Goal: Task Accomplishment & Management: Manage account settings

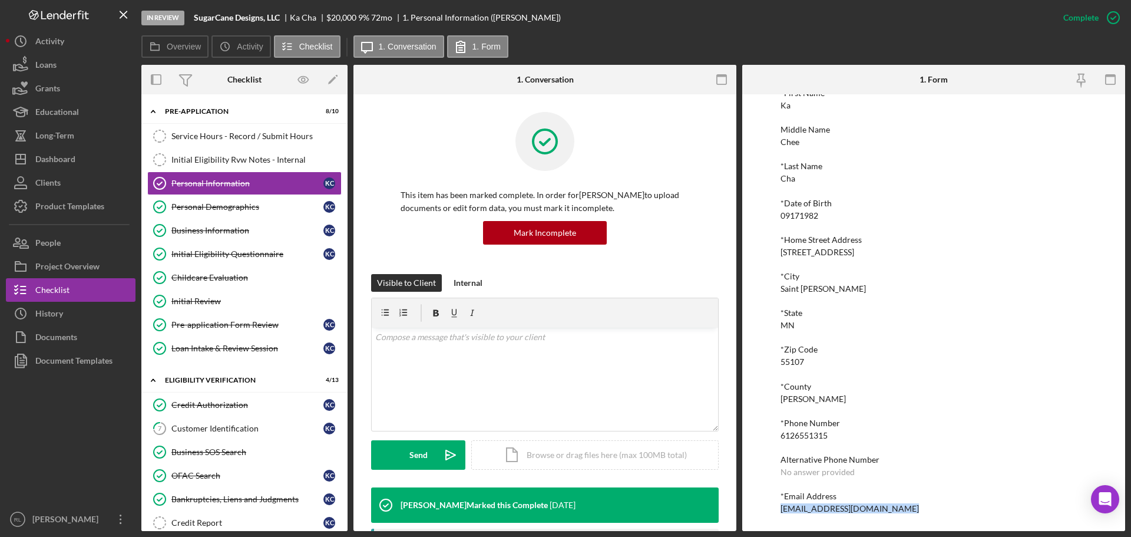
scroll to position [65, 0]
click at [71, 157] on div "Dashboard" at bounding box center [55, 160] width 40 height 27
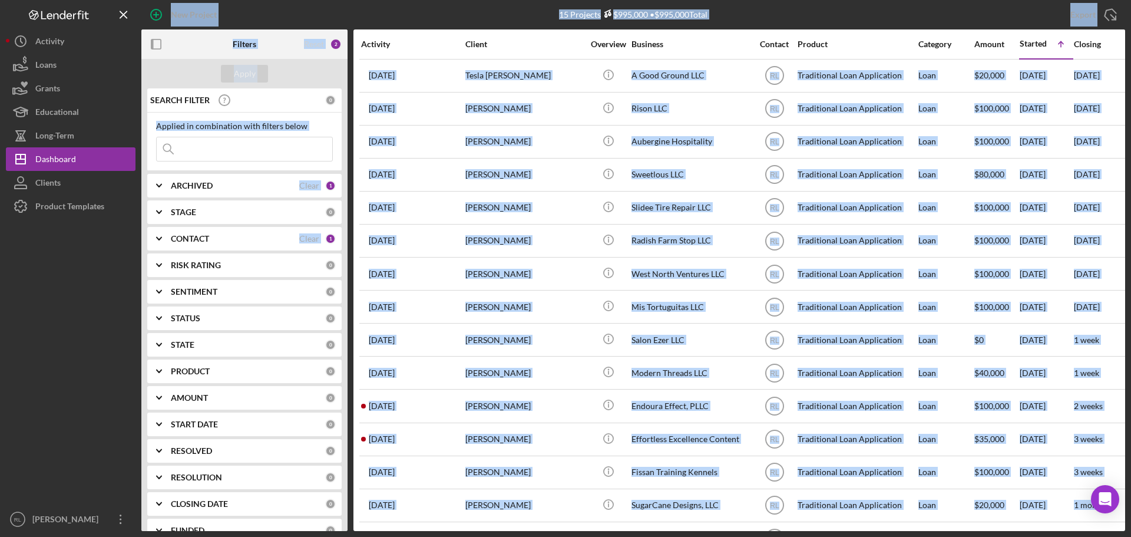
click at [490, 10] on div "15 Projects $995,000 • $995,000 Total" at bounding box center [633, 14] width 328 height 29
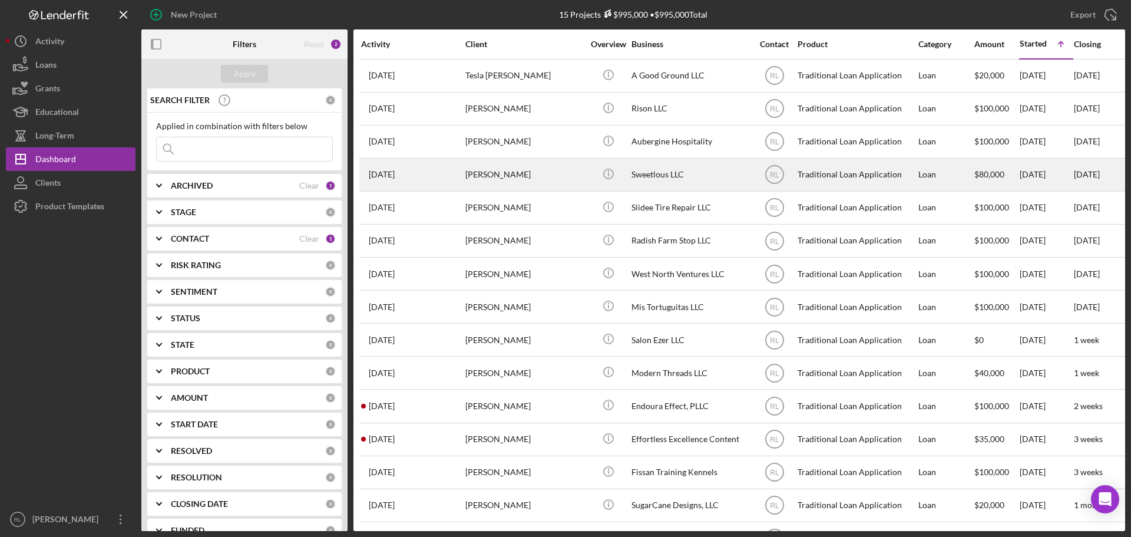
click at [552, 176] on div "[PERSON_NAME]" at bounding box center [524, 174] width 118 height 31
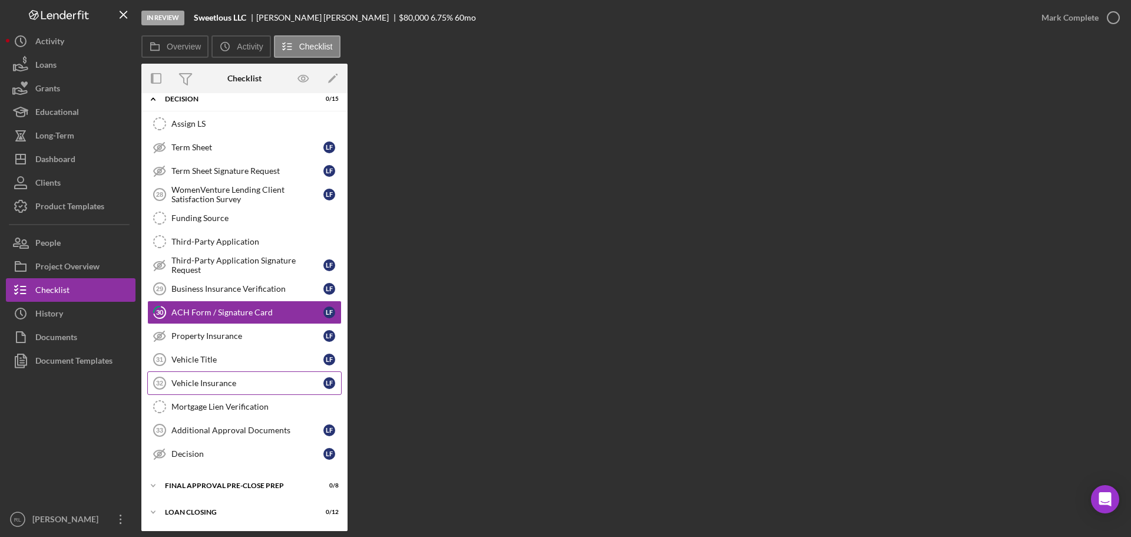
scroll to position [144, 0]
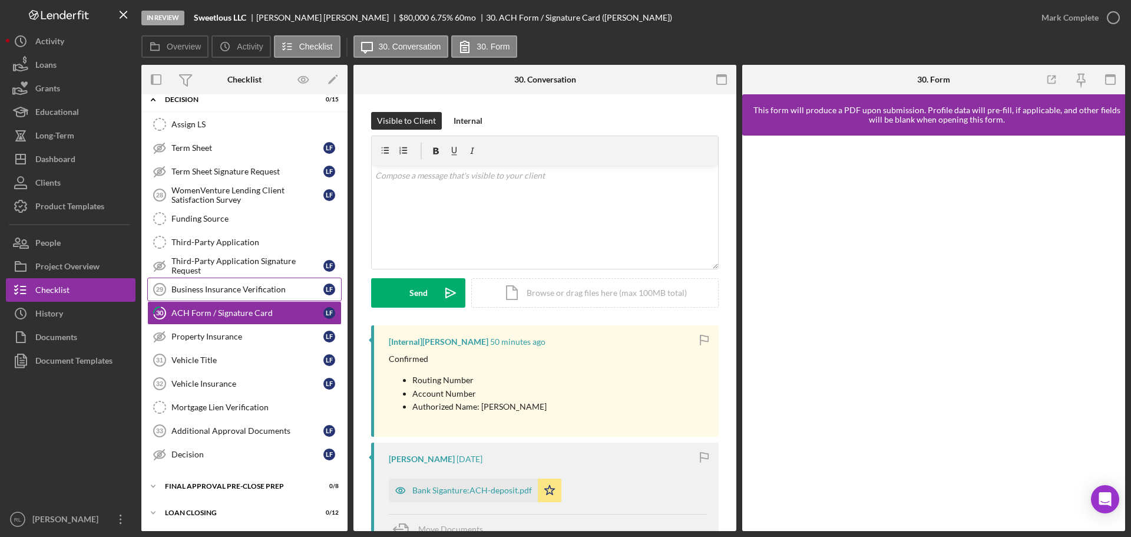
click at [244, 293] on div "Business Insurance Verification" at bounding box center [247, 288] width 152 height 9
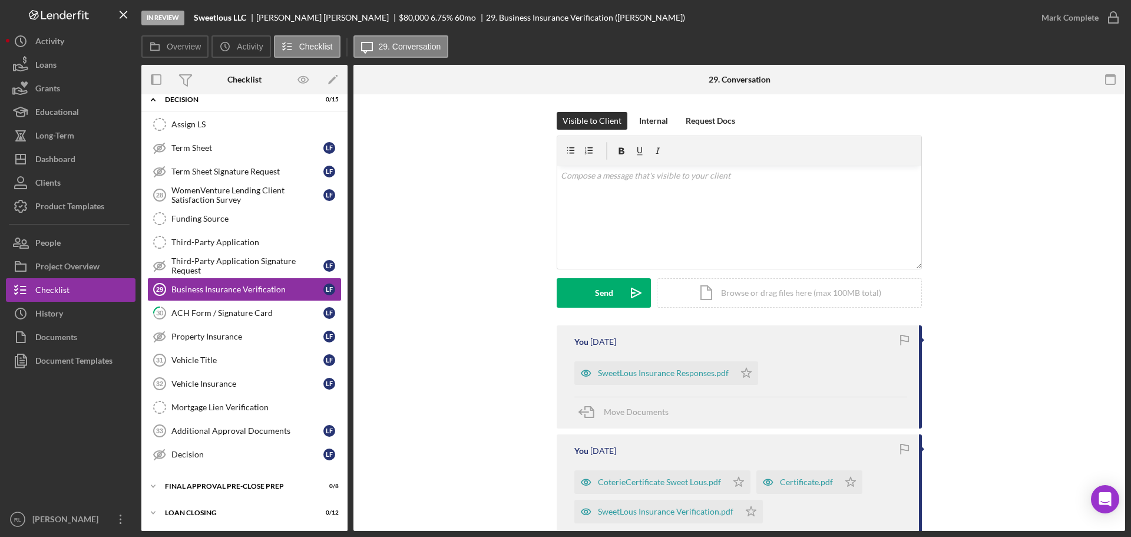
click at [501, 243] on div "Visible to Client Internal Request Docs v Color teal Color pink Remove color Ad…" at bounding box center [739, 218] width 736 height 213
click at [604, 296] on div "Upload" at bounding box center [604, 292] width 27 height 29
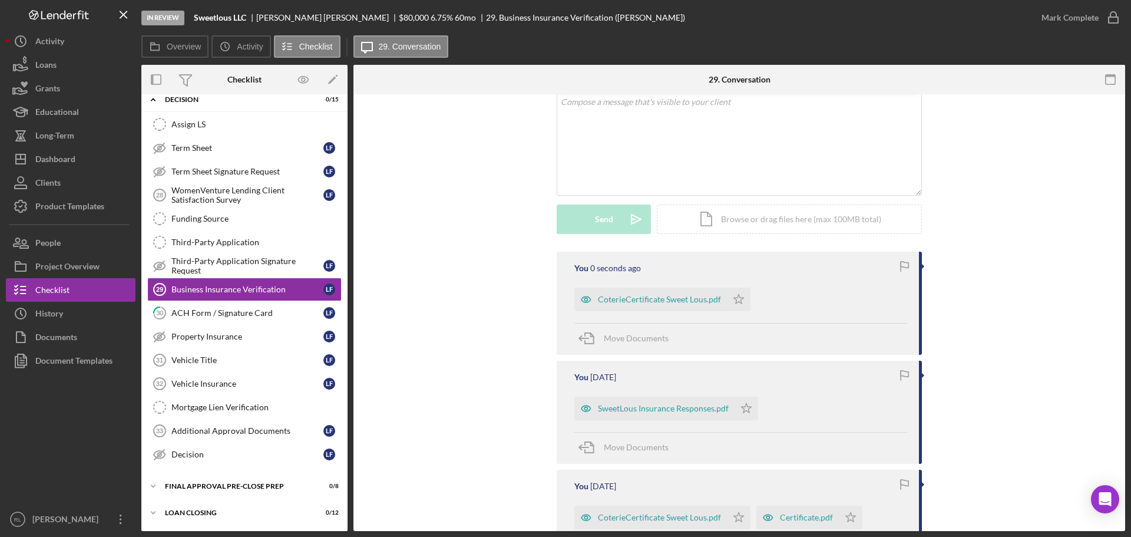
scroll to position [236, 0]
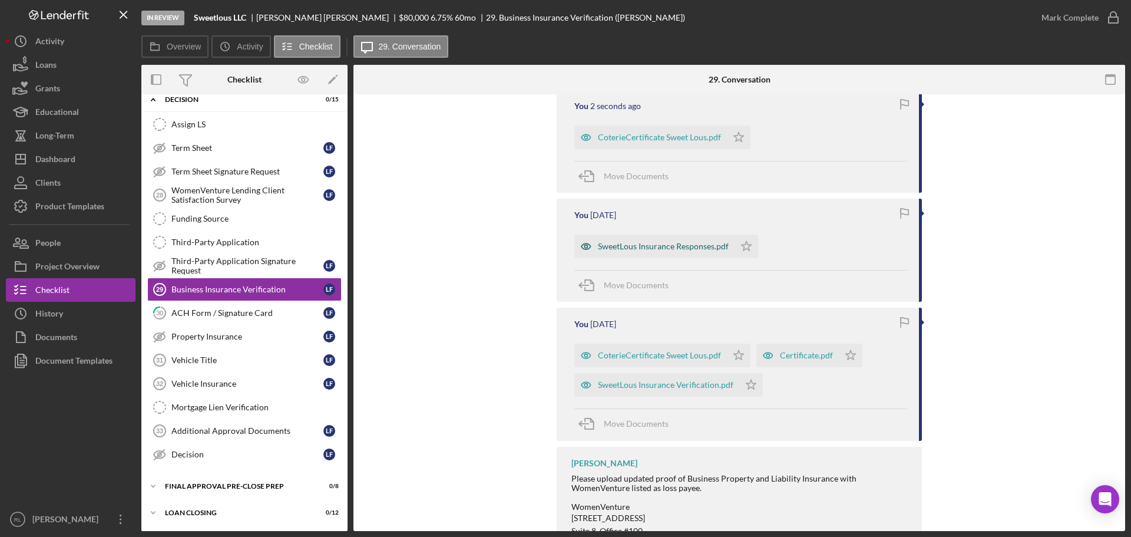
click at [667, 247] on div "SweetLous Insurance Responses.pdf" at bounding box center [663, 245] width 131 height 9
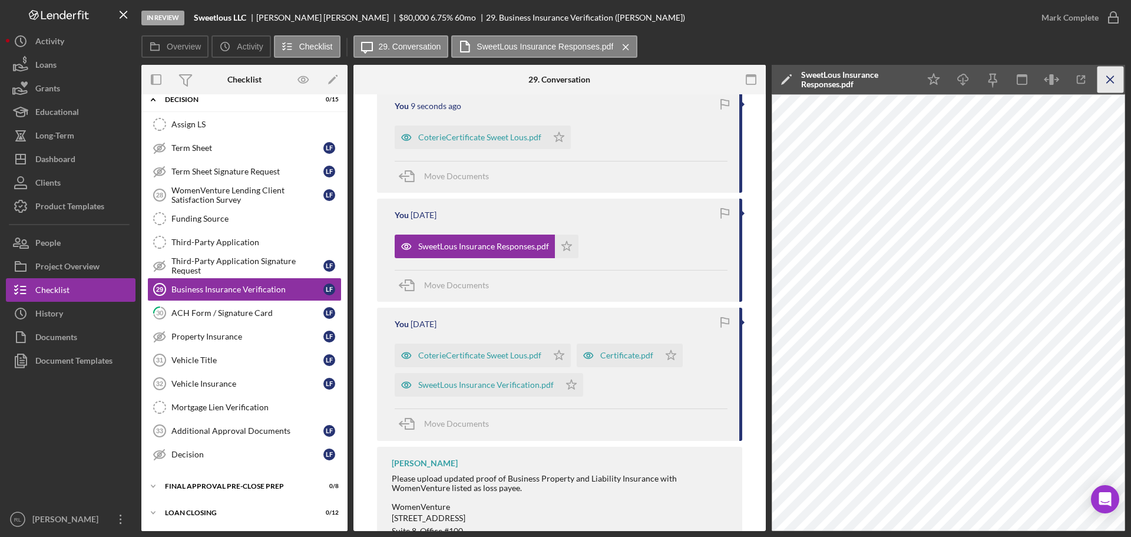
click at [1103, 75] on icon "Icon/Menu Close" at bounding box center [1110, 80] width 27 height 27
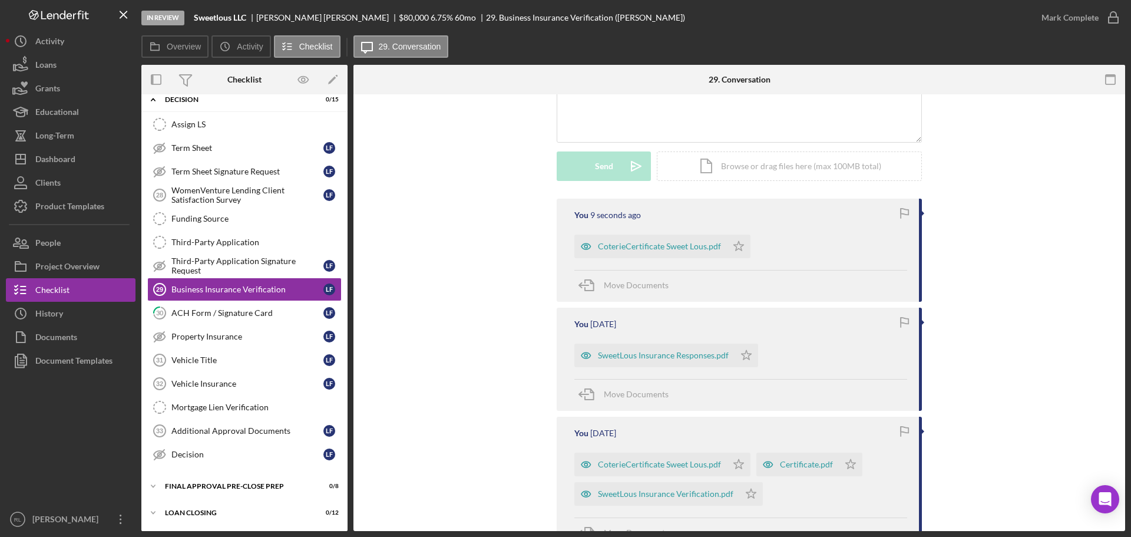
scroll to position [0, 0]
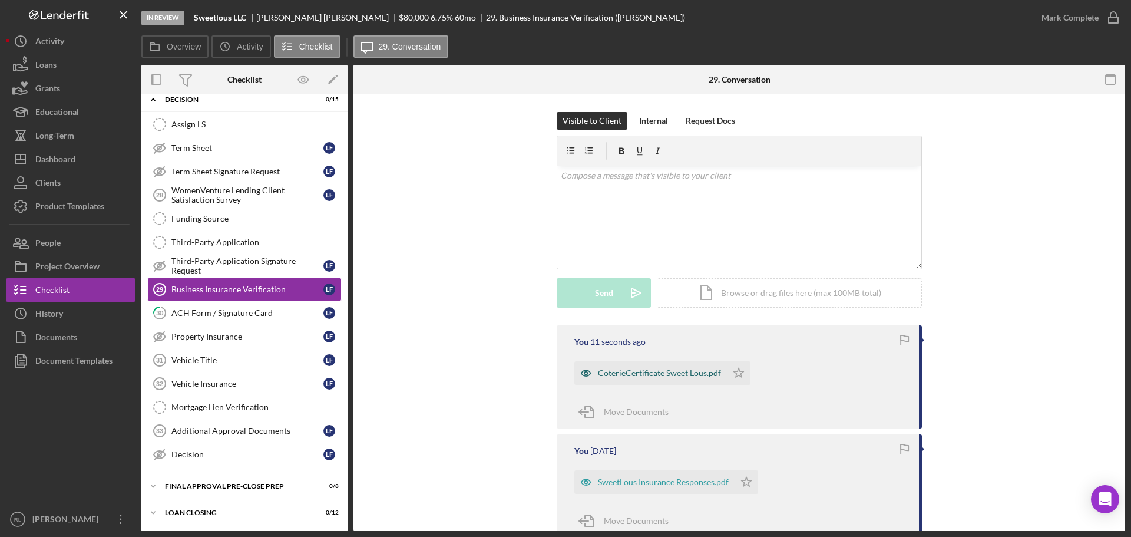
click at [638, 378] on div "CoterieCertificate Sweet Lous.pdf" at bounding box center [659, 372] width 123 height 9
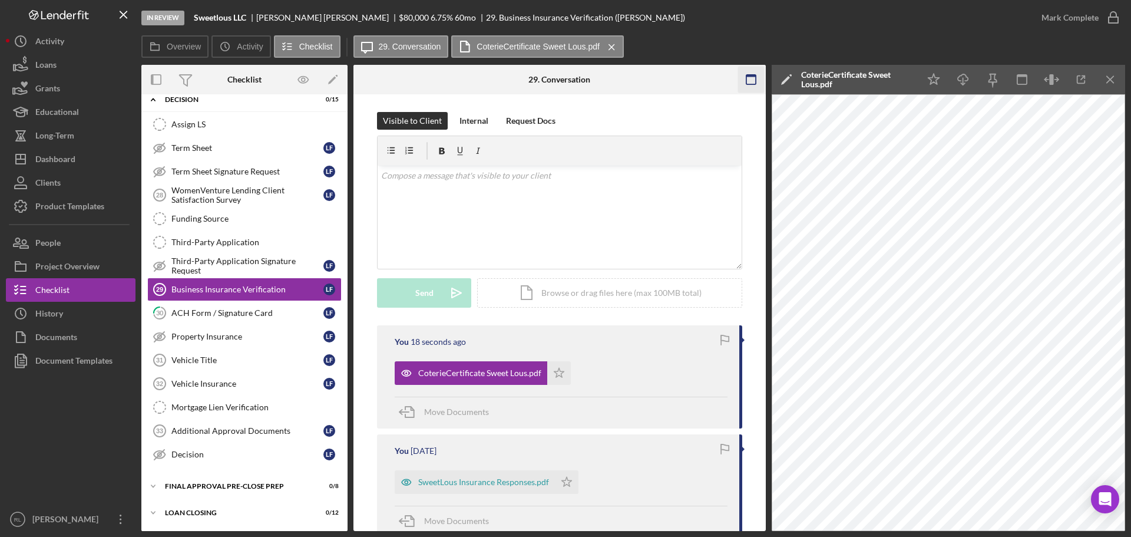
click at [1111, 80] on line "button" at bounding box center [1110, 79] width 6 height 6
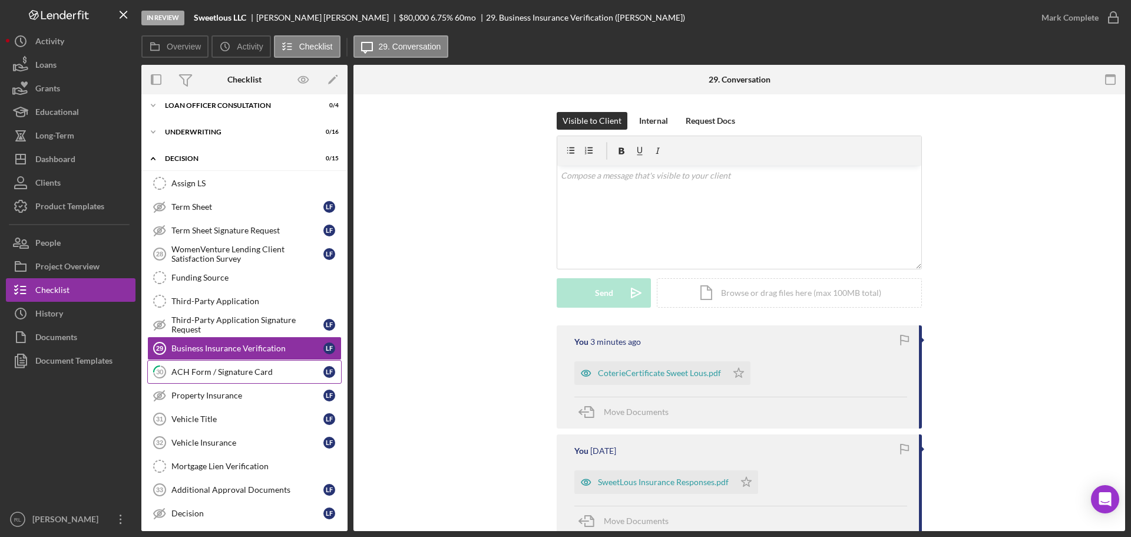
scroll to position [144, 0]
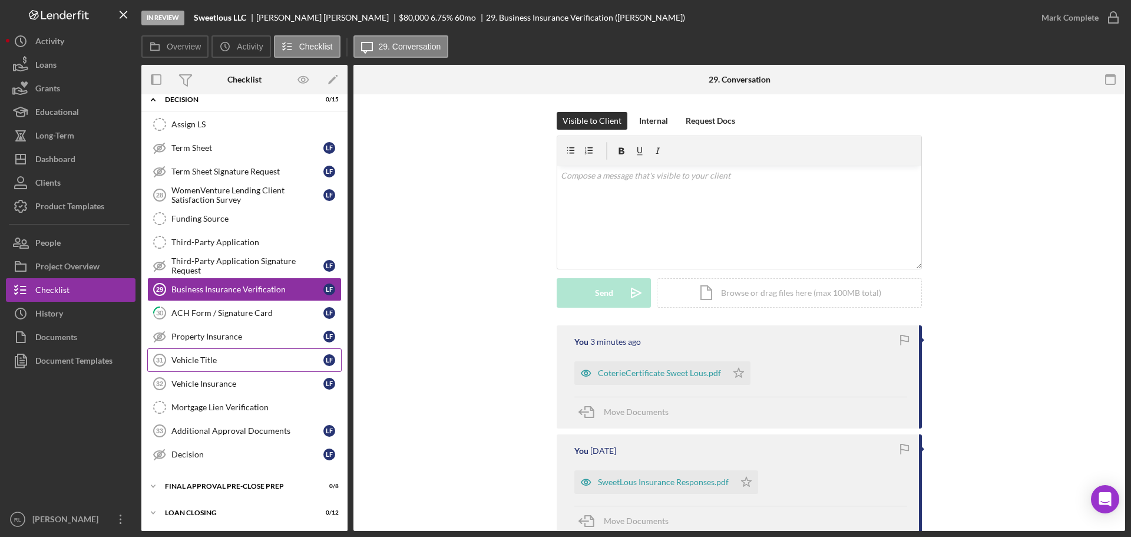
click at [239, 368] on link "Vehicle Title 31 Vehicle Title L F" at bounding box center [244, 360] width 194 height 24
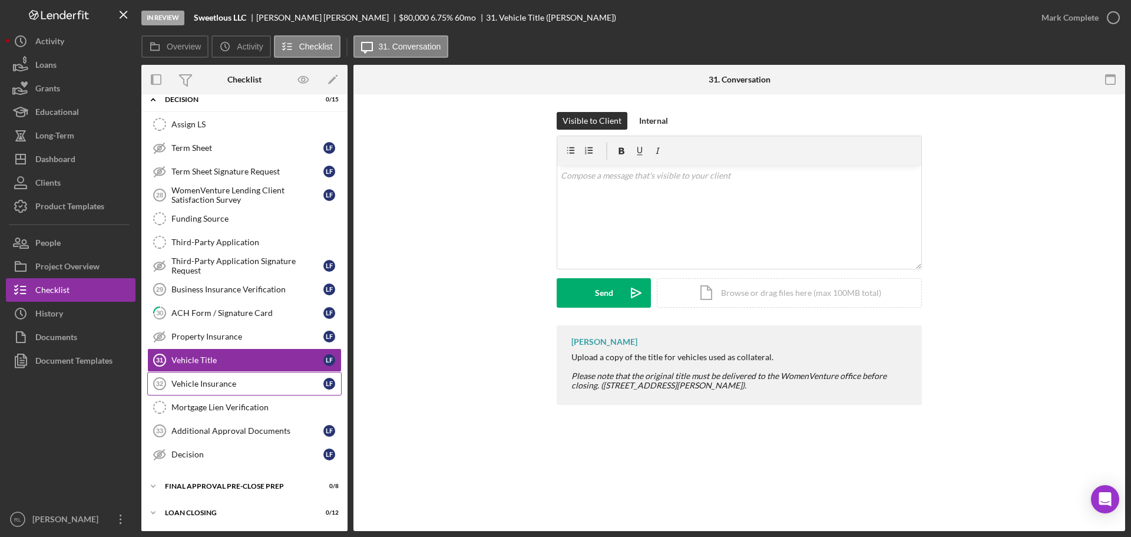
click at [226, 378] on link "Vehicle Insurance 32 Vehicle Insurance L F" at bounding box center [244, 384] width 194 height 24
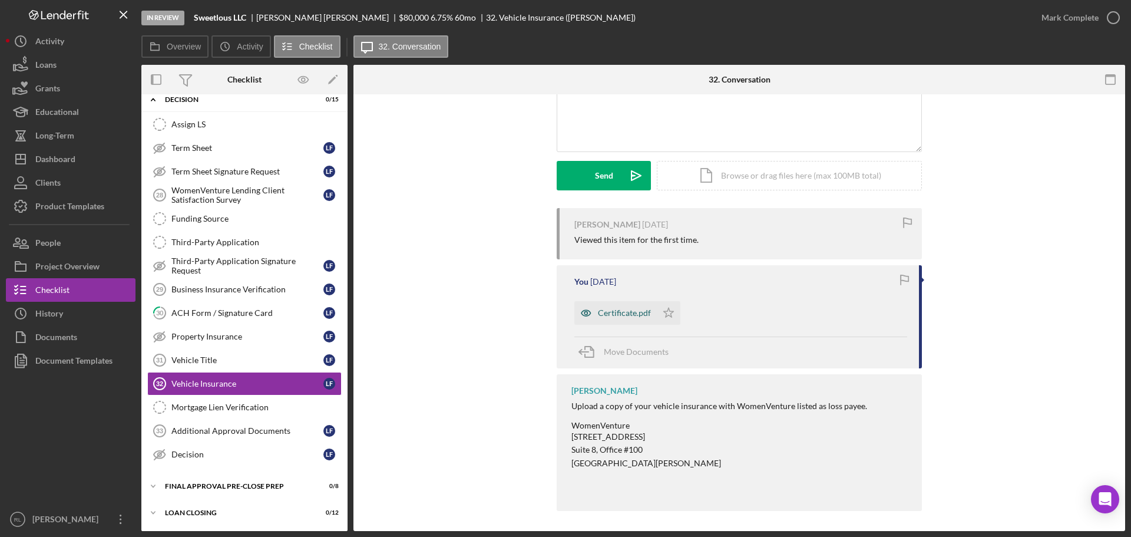
scroll to position [118, 0]
click at [601, 306] on div "Certificate.pdf" at bounding box center [615, 312] width 82 height 24
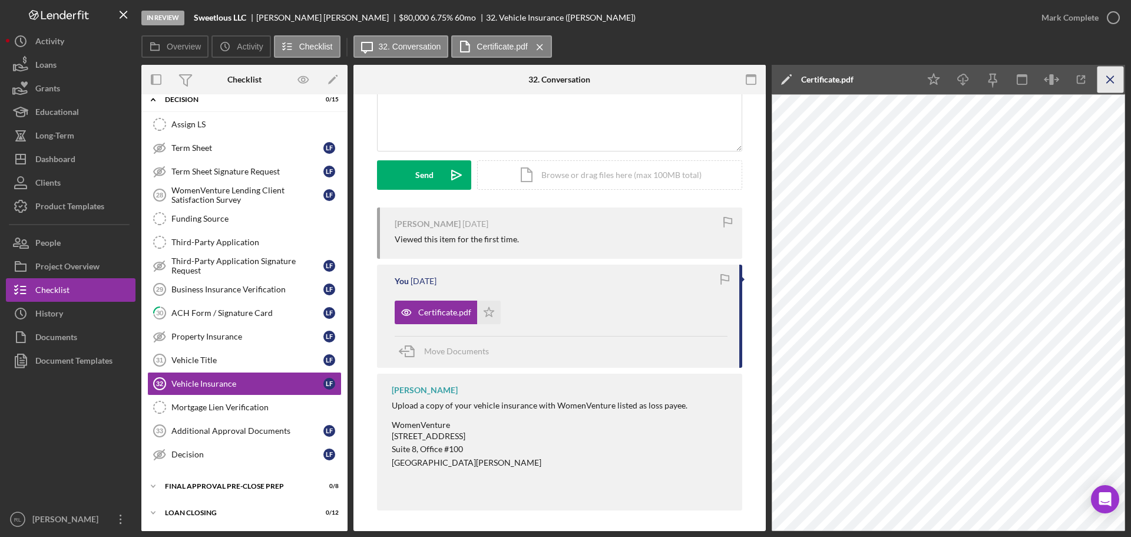
click at [1110, 73] on icon "Icon/Menu Close" at bounding box center [1110, 80] width 27 height 27
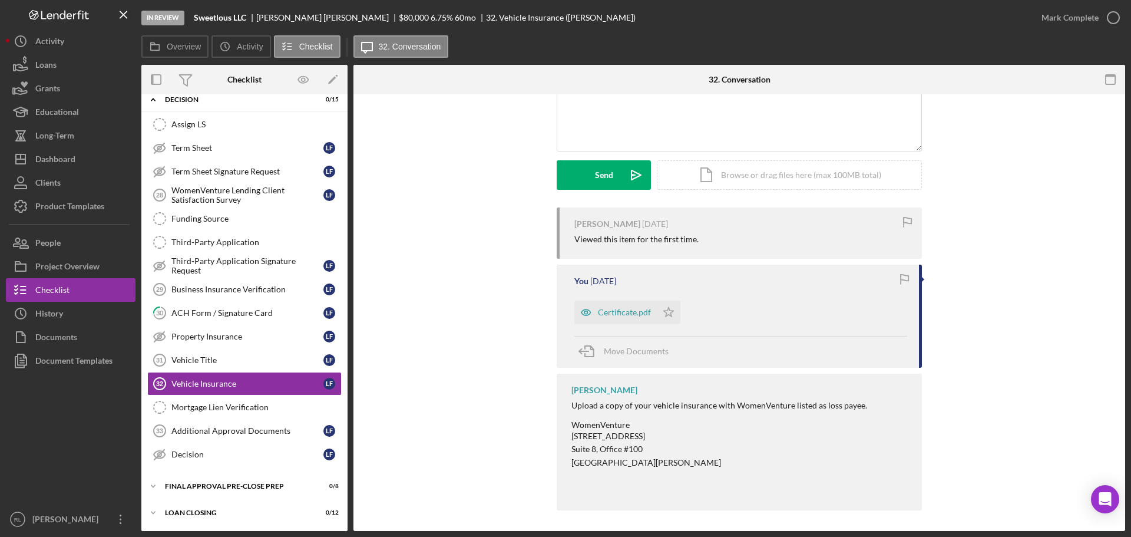
click at [432, 311] on div "[PERSON_NAME] [DATE] Viewed this item for the first time. You [DATE] Certificat…" at bounding box center [739, 361] width 736 height 309
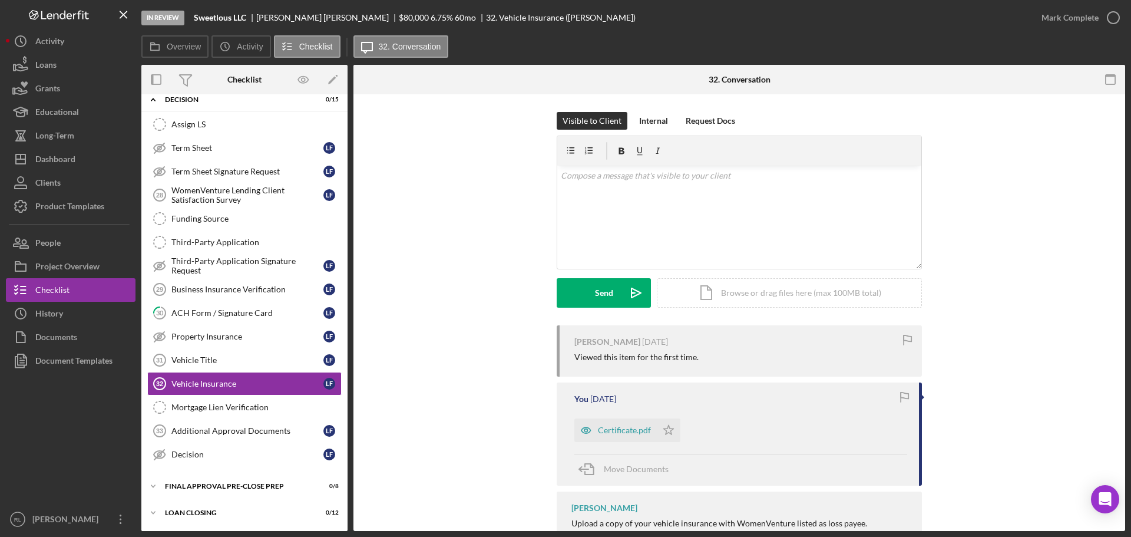
scroll to position [121, 0]
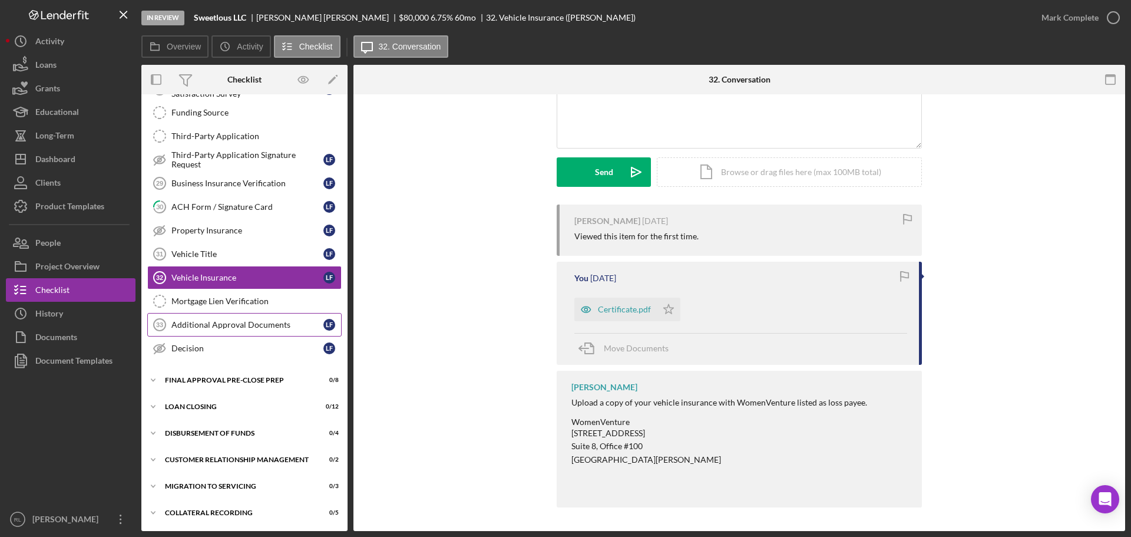
click at [243, 317] on link "Additional Approval Documents 33 Additional Approval Documents L F" at bounding box center [244, 325] width 194 height 24
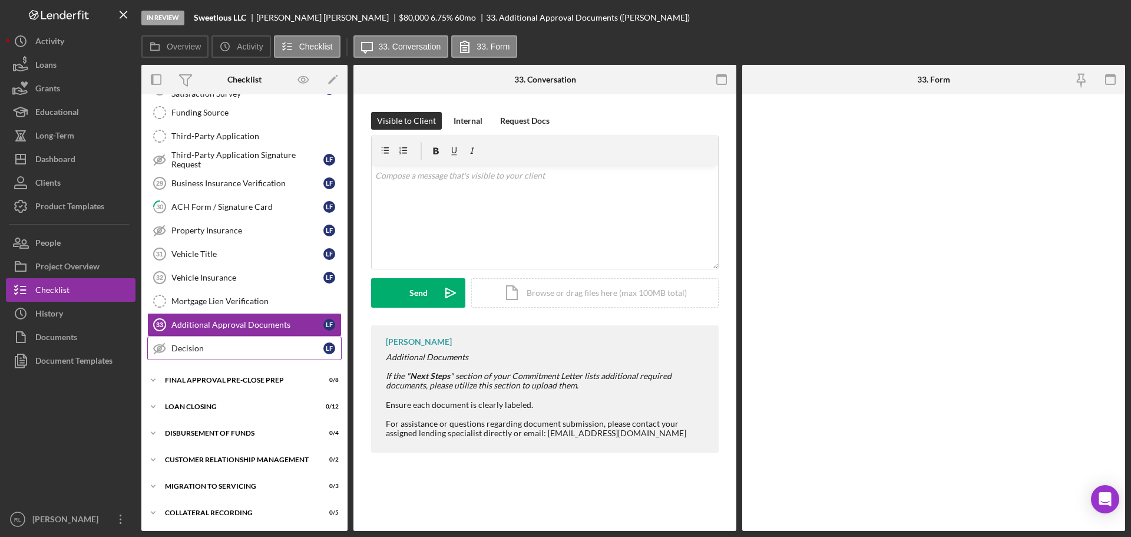
scroll to position [250, 0]
click at [205, 253] on div "Vehicle Title" at bounding box center [247, 253] width 152 height 9
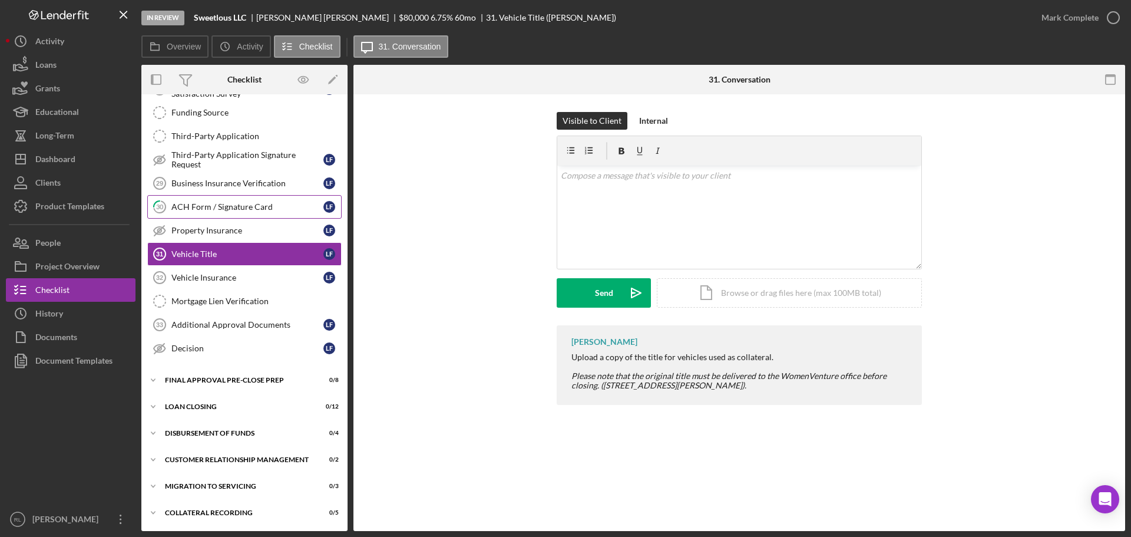
click at [247, 208] on div "ACH Form / Signature Card" at bounding box center [247, 206] width 152 height 9
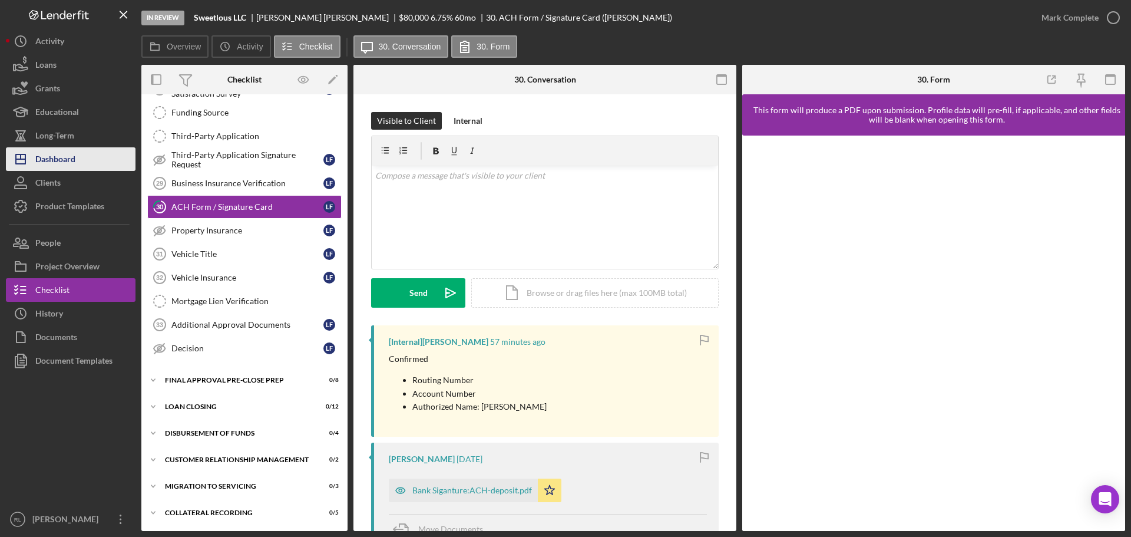
click at [65, 150] on div "Dashboard" at bounding box center [55, 160] width 40 height 27
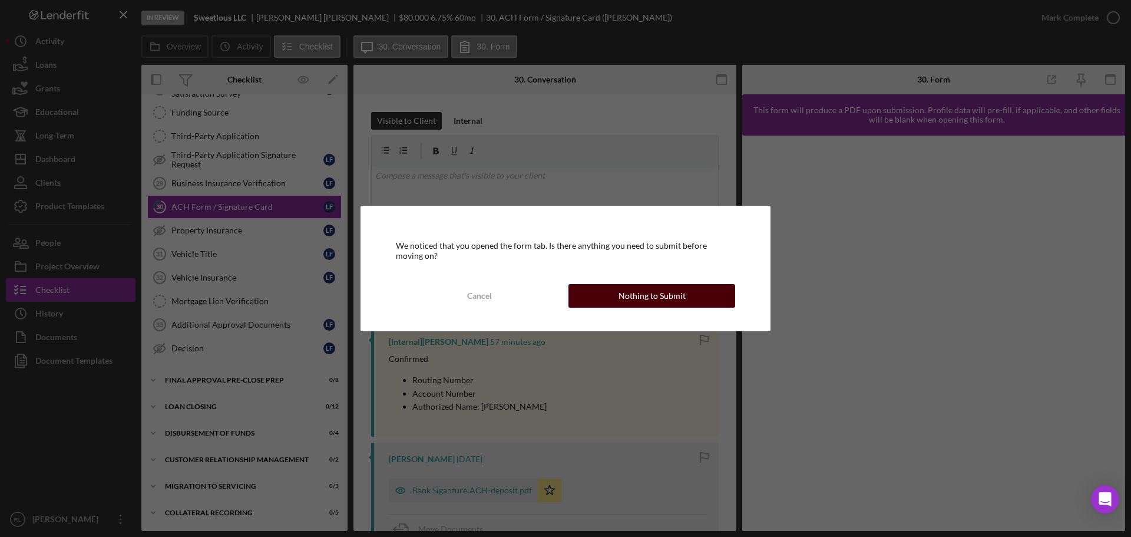
click at [624, 294] on div "Nothing to Submit" at bounding box center [651, 296] width 67 height 24
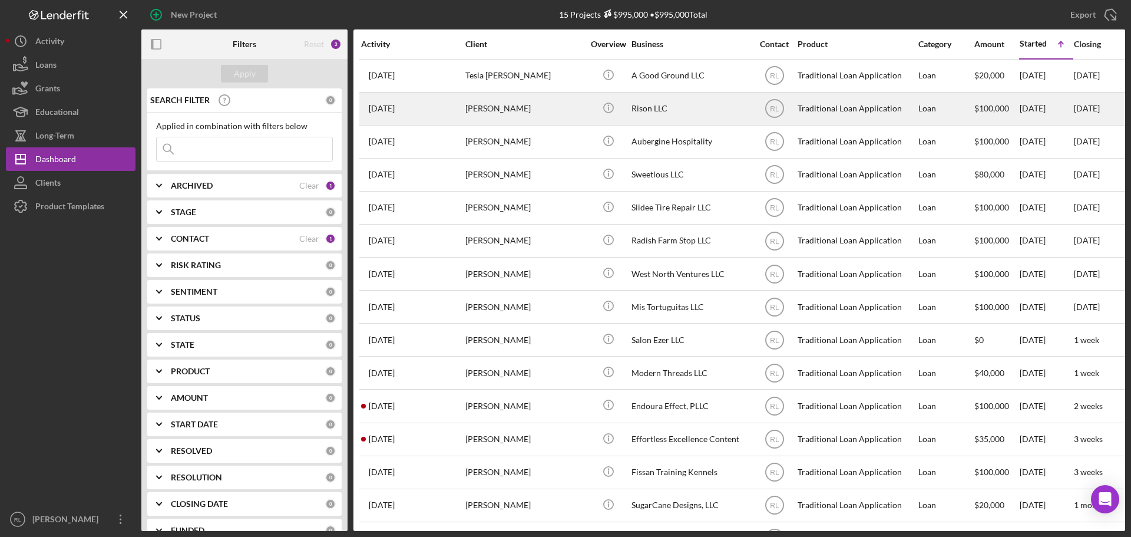
click at [555, 116] on div "[PERSON_NAME]" at bounding box center [524, 108] width 118 height 31
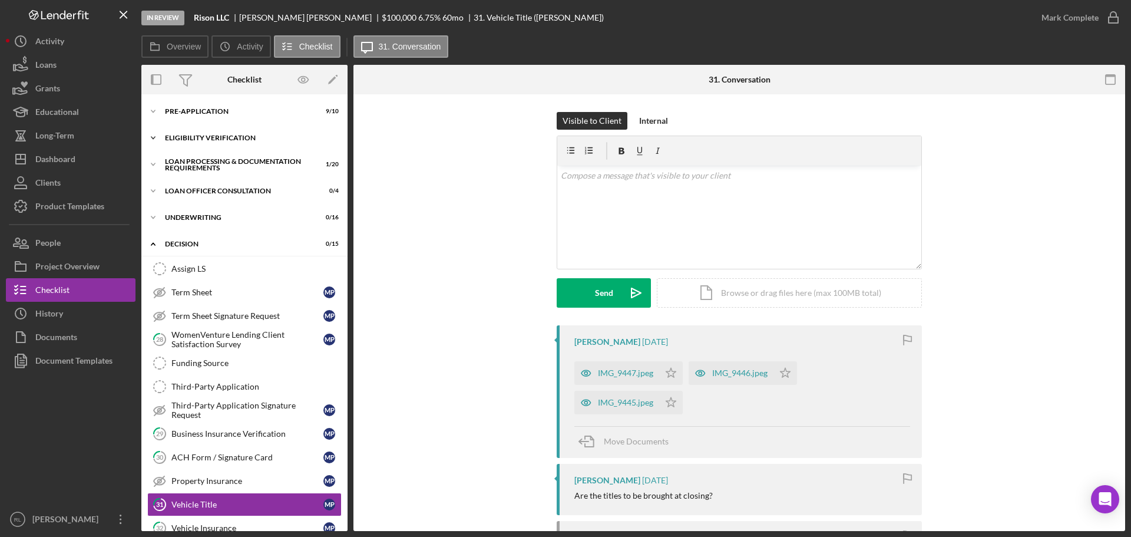
click at [221, 135] on div "Eligibility Verification" at bounding box center [249, 137] width 168 height 7
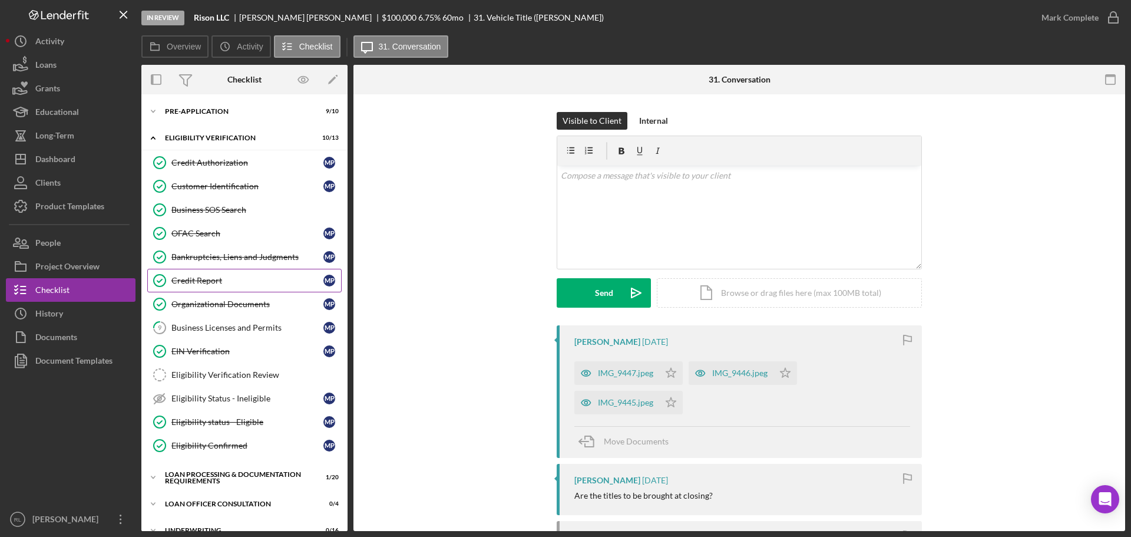
click at [217, 277] on div "Credit Report" at bounding box center [247, 280] width 152 height 9
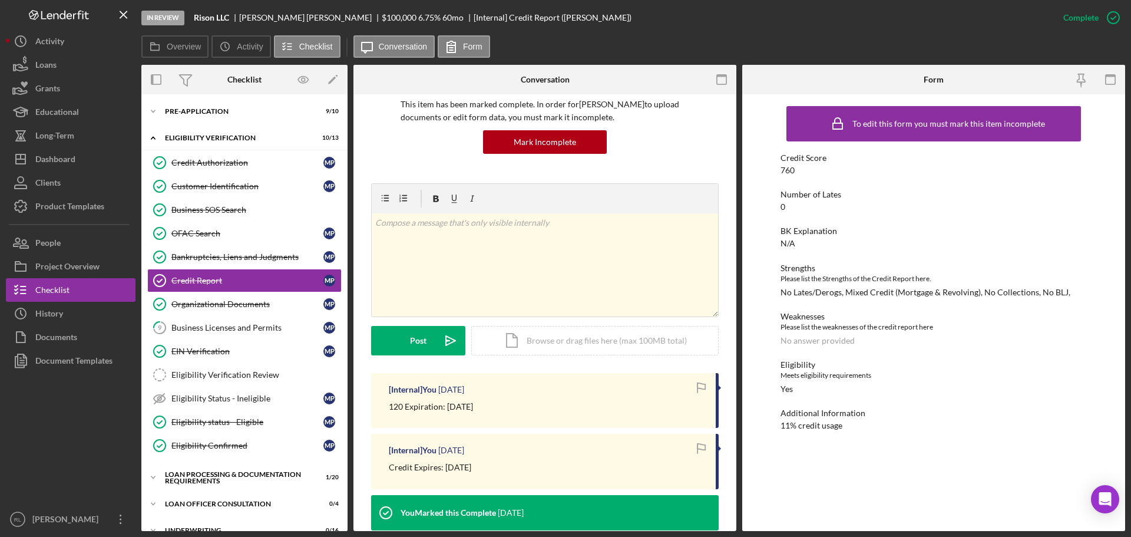
scroll to position [118, 0]
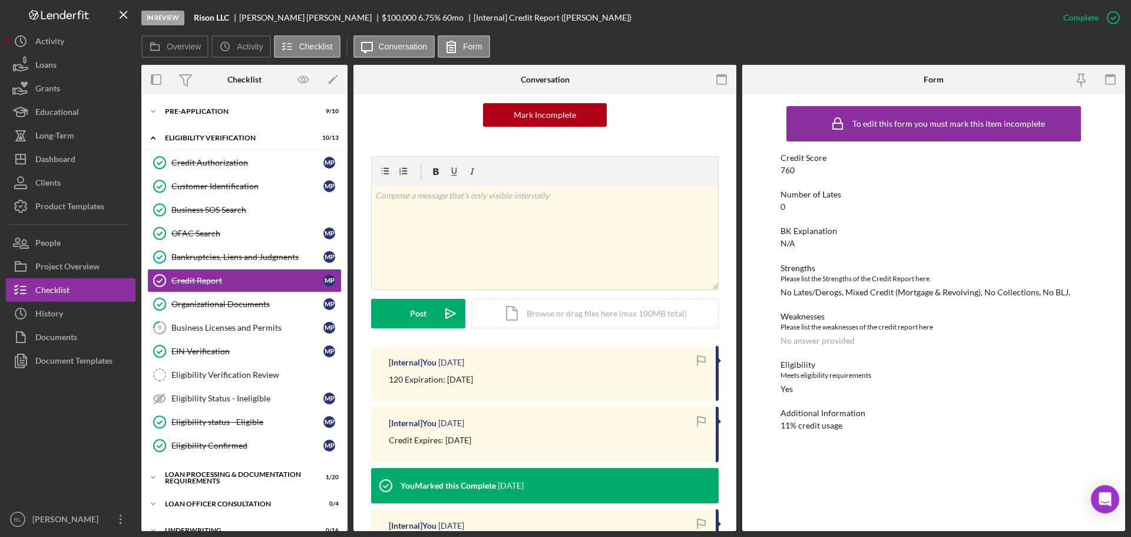
drag, startPoint x: 512, startPoint y: 380, endPoint x: 388, endPoint y: 377, distance: 124.3
click at [388, 377] on div "[Internal] You [DATE] 120 Expiration: [DATE]" at bounding box center [545, 373] width 348 height 55
drag, startPoint x: 383, startPoint y: 373, endPoint x: 508, endPoint y: 385, distance: 125.4
click at [508, 385] on div "[Internal] You [DATE] 120 Expiration: [DATE]" at bounding box center [545, 373] width 348 height 55
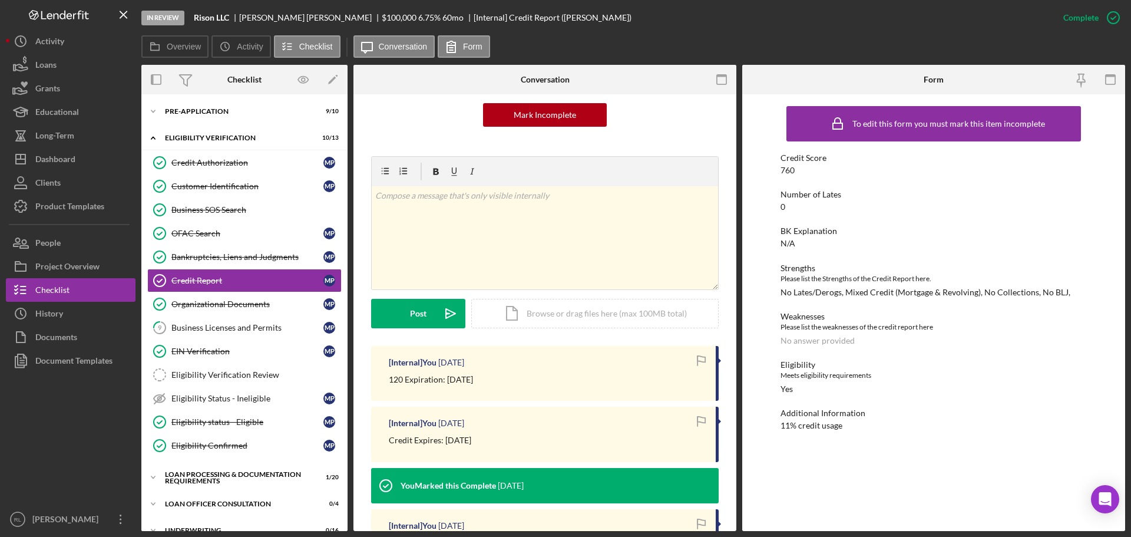
click at [508, 385] on div "120 Expiration: [DATE]" at bounding box center [546, 379] width 315 height 13
click at [1005, 362] on div "Eligibility" at bounding box center [933, 364] width 306 height 9
drag, startPoint x: 254, startPoint y: 165, endPoint x: 273, endPoint y: 277, distance: 113.6
click at [254, 165] on div "Credit Authorization" at bounding box center [247, 162] width 152 height 9
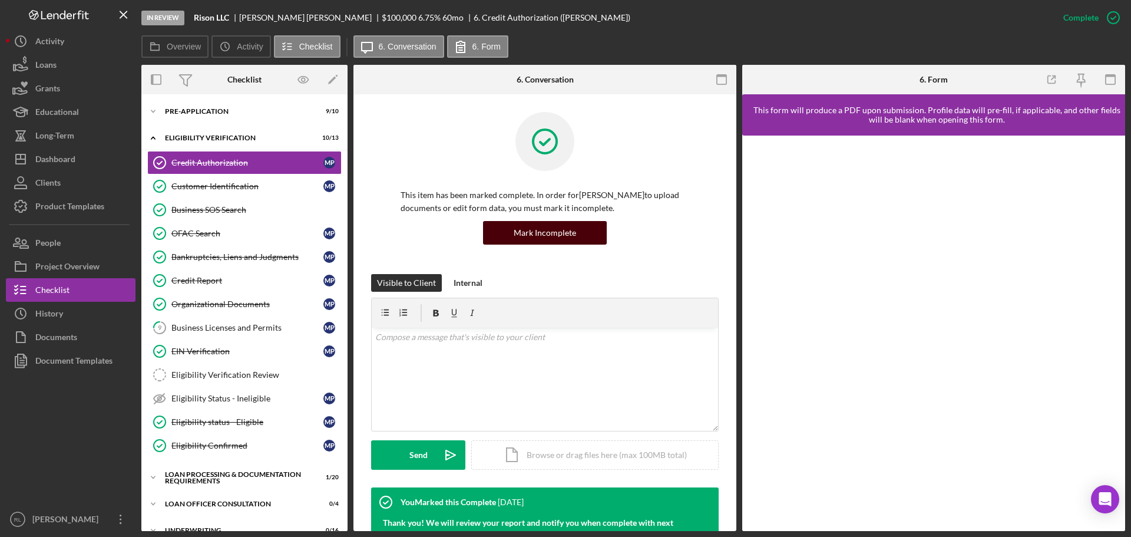
click at [545, 236] on div "Mark Incomplete" at bounding box center [545, 233] width 62 height 24
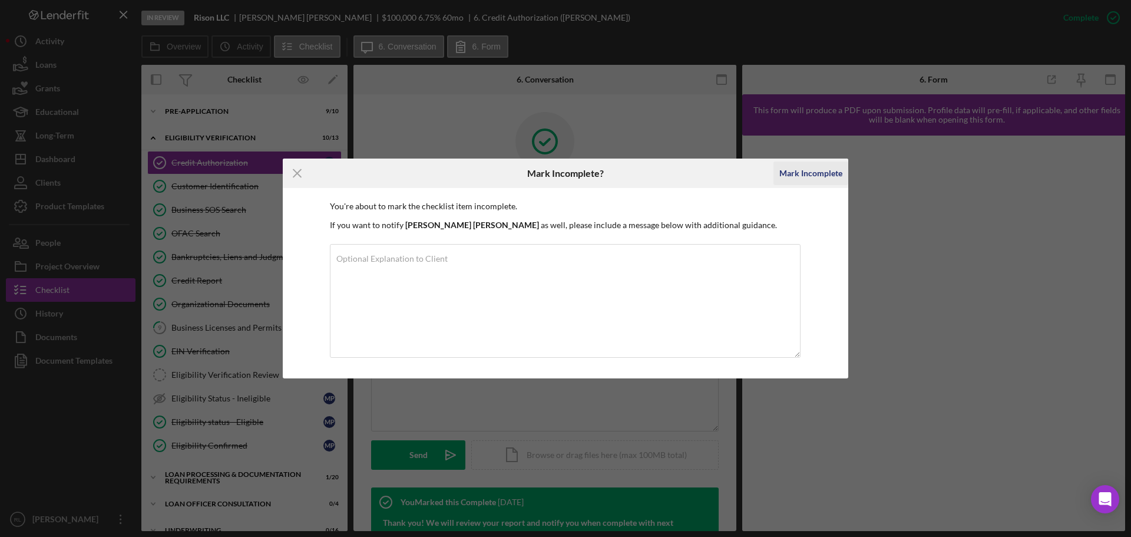
click at [809, 173] on div "Mark Incomplete" at bounding box center [810, 173] width 63 height 24
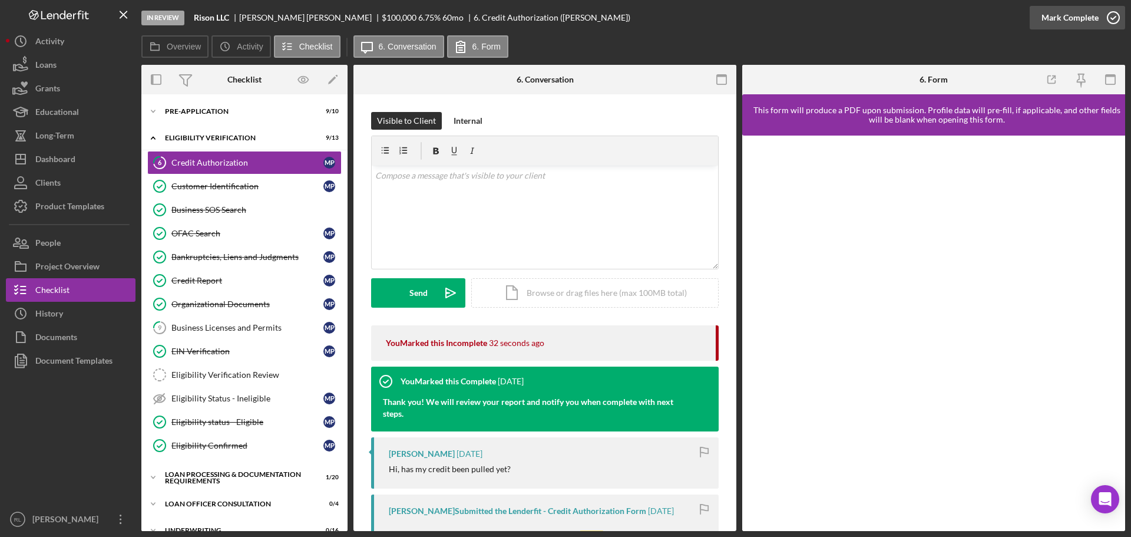
click at [1094, 20] on div "Mark Complete" at bounding box center [1069, 18] width 57 height 24
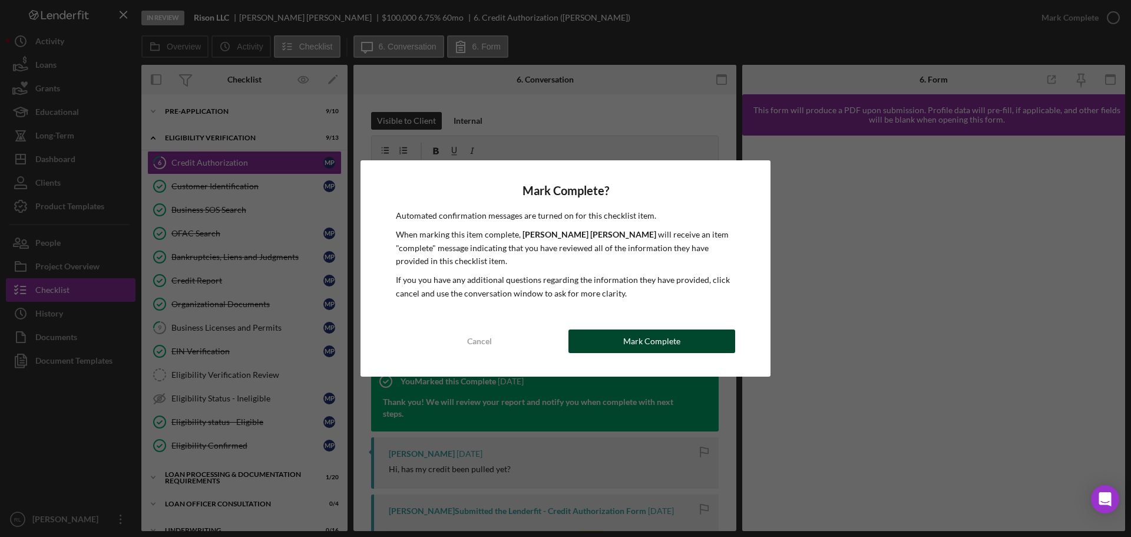
click at [662, 340] on div "Mark Complete" at bounding box center [651, 341] width 57 height 24
